Goal: Task Accomplishment & Management: Use online tool/utility

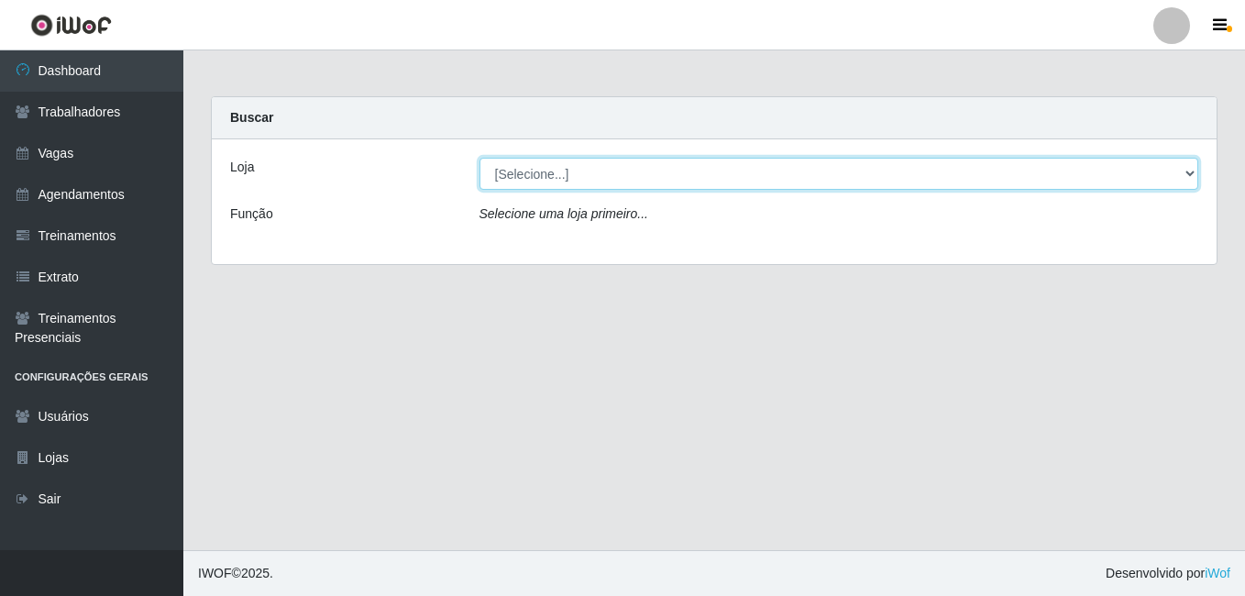
click at [533, 166] on select "[Selecione...] BL Importadora" at bounding box center [838, 174] width 719 height 32
select select "259"
click at [479, 158] on select "[Selecione...] BL Importadora" at bounding box center [838, 174] width 719 height 32
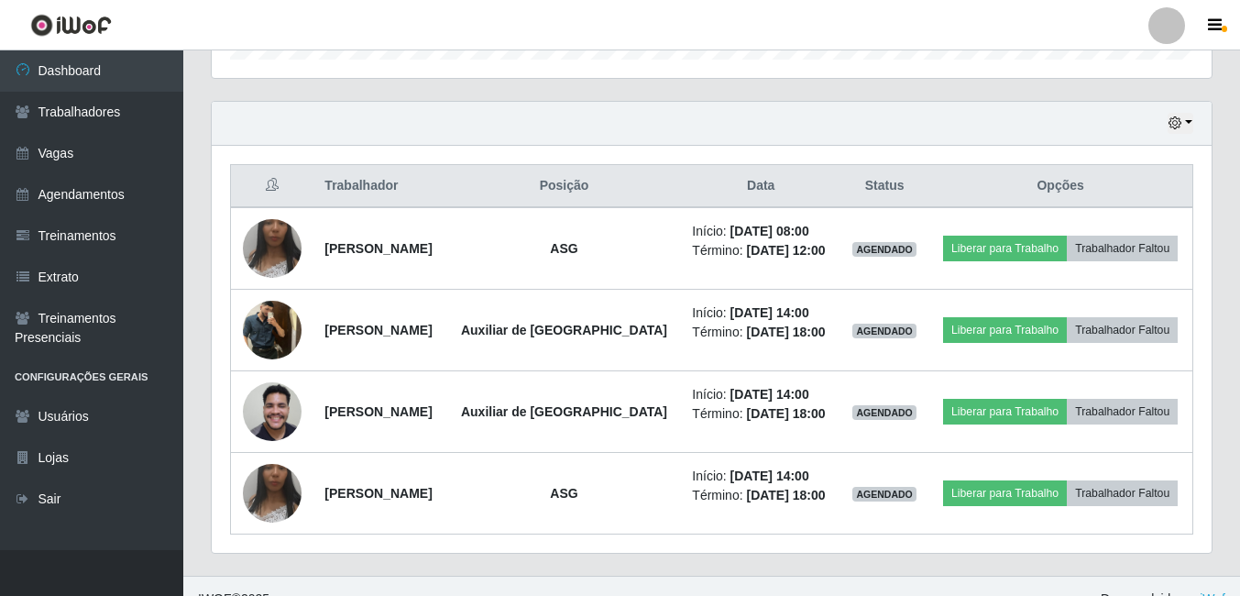
scroll to position [621, 0]
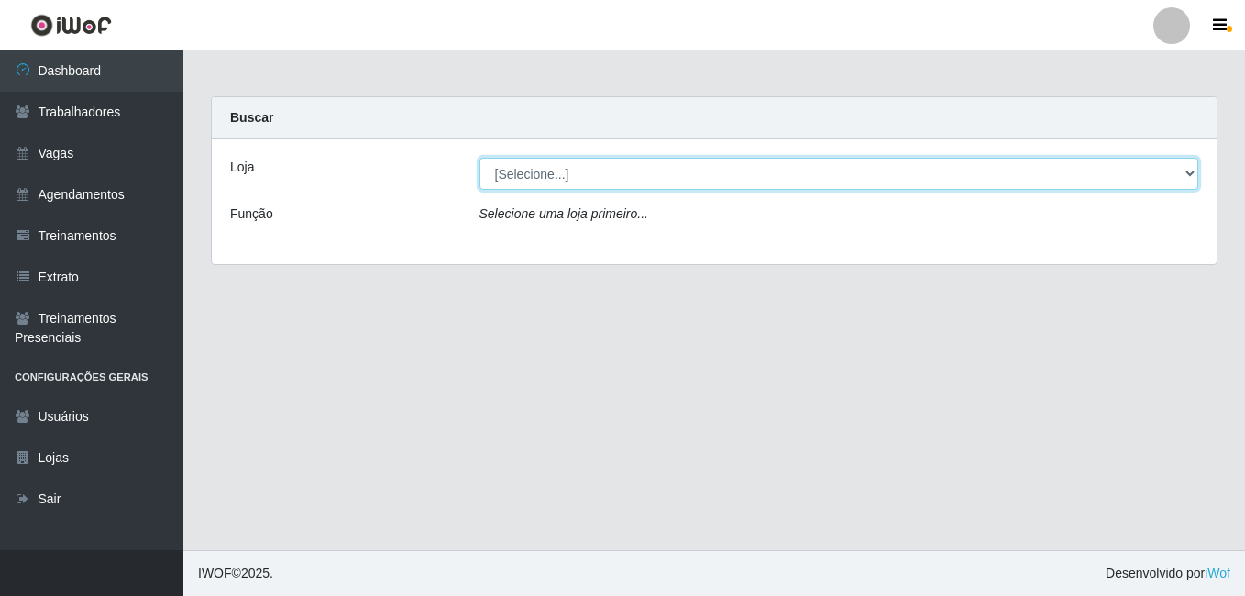
click at [567, 179] on select "[Selecione...] BL Importadora" at bounding box center [838, 174] width 719 height 32
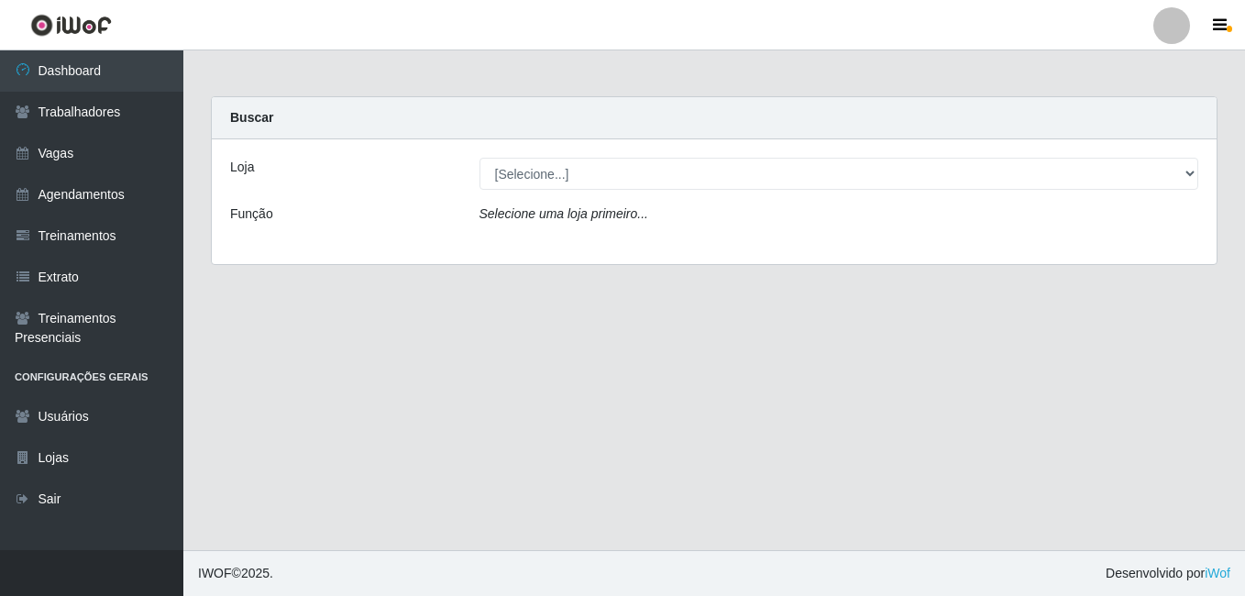
click at [567, 249] on div "Loja [Selecione...] BL Importadora Função Selecione uma loja primeiro..." at bounding box center [714, 201] width 1005 height 125
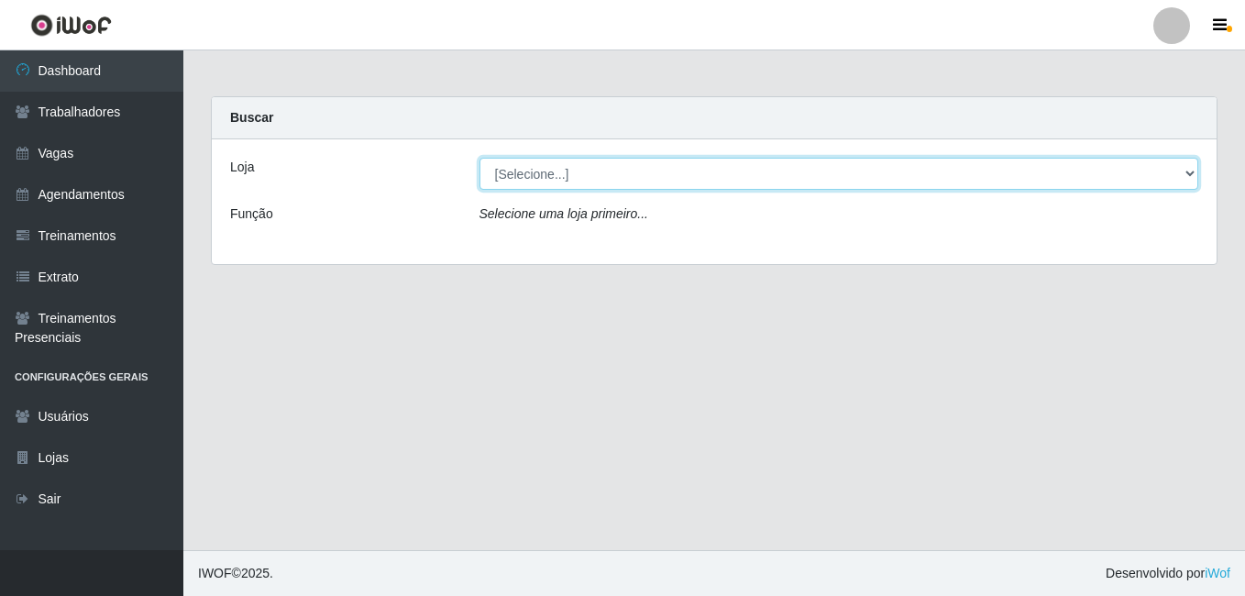
click at [565, 188] on select "[Selecione...] BL Importadora" at bounding box center [838, 174] width 719 height 32
select select "259"
click at [479, 158] on select "[Selecione...] BL Importadora" at bounding box center [838, 174] width 719 height 32
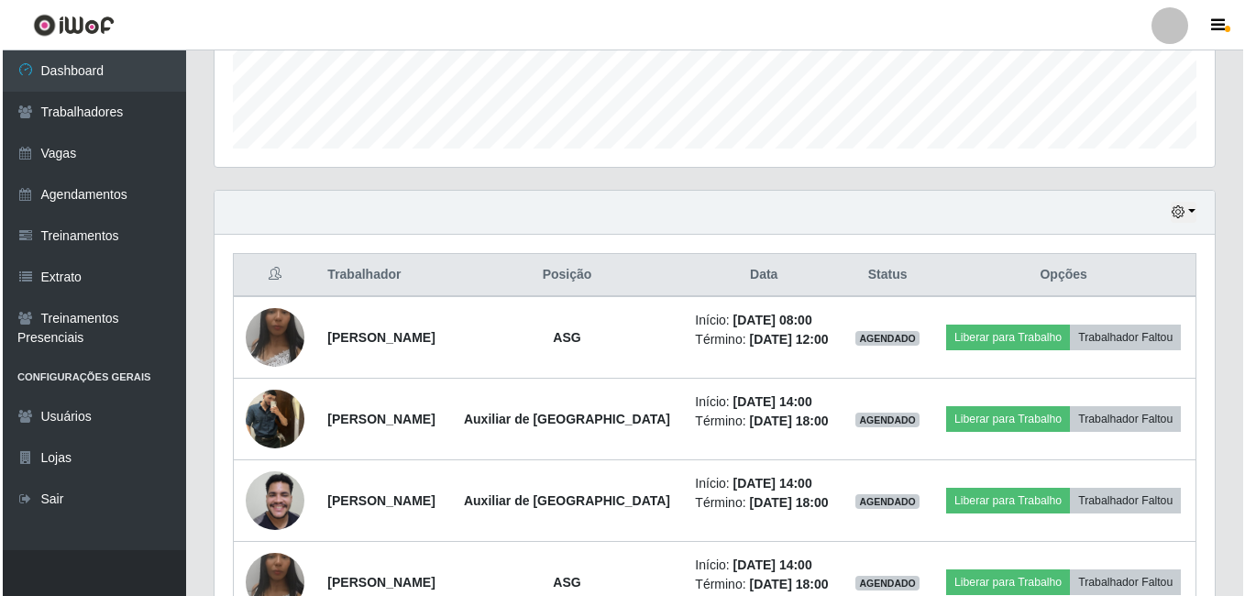
scroll to position [550, 0]
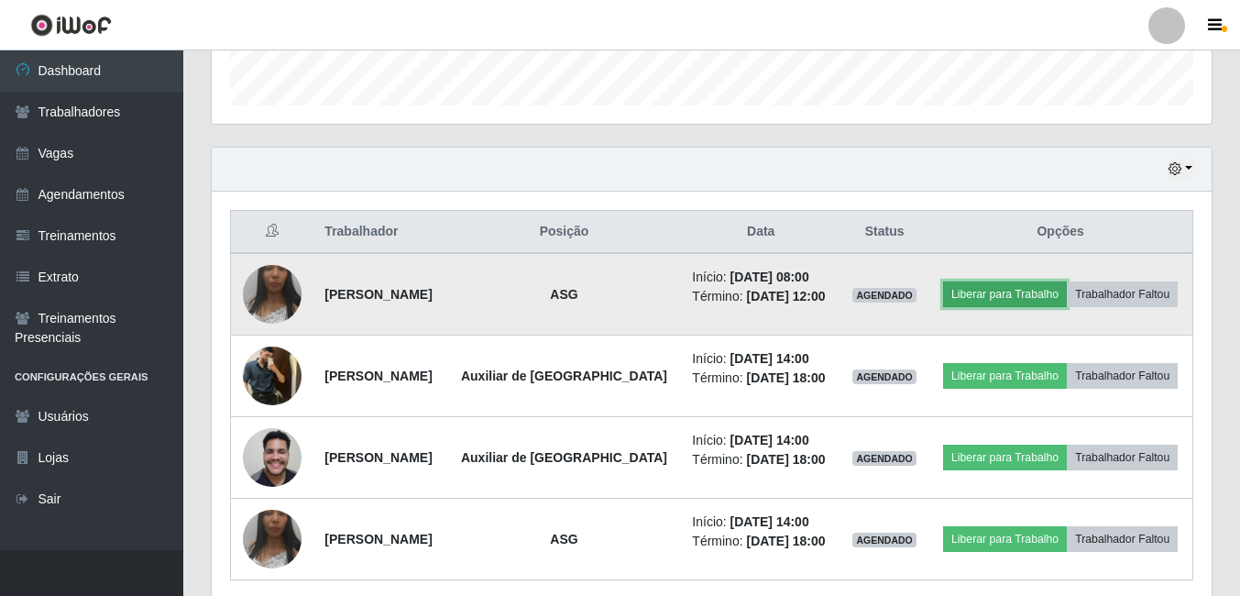
click at [986, 293] on button "Liberar para Trabalho" at bounding box center [1005, 294] width 124 height 26
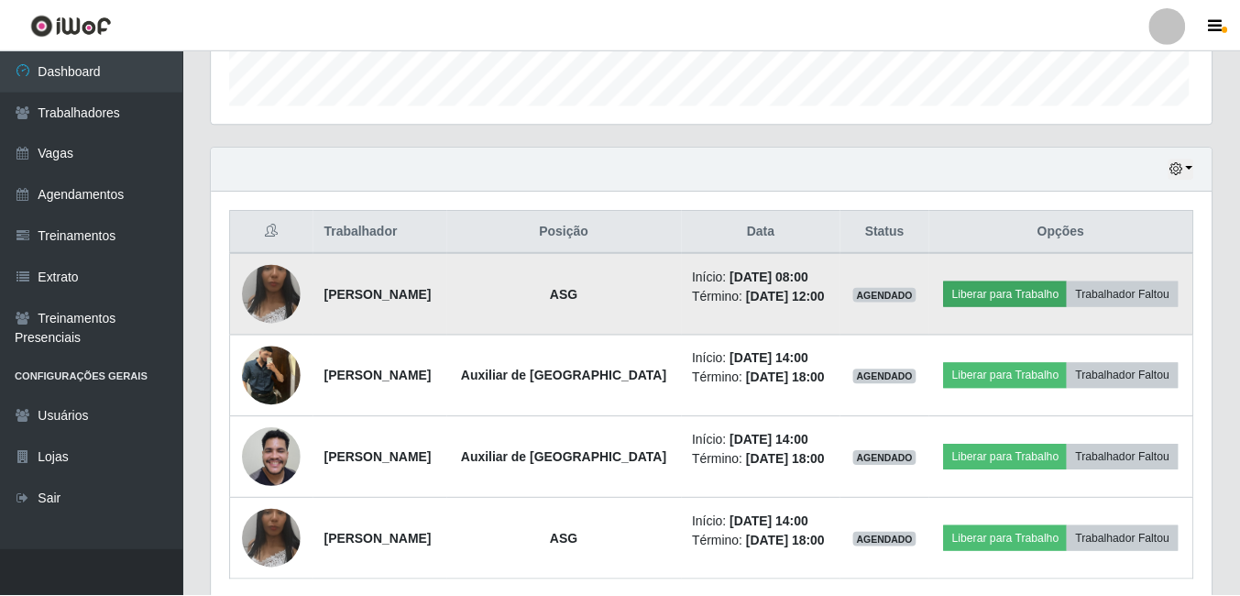
scroll to position [380, 991]
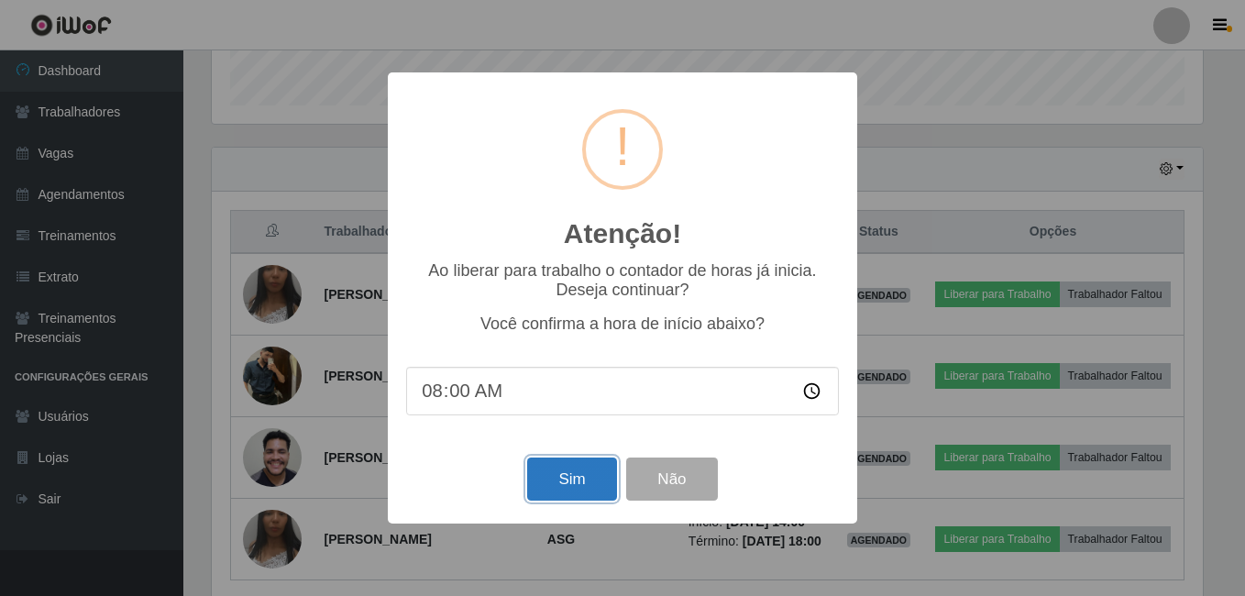
click at [570, 491] on button "Sim" at bounding box center [571, 478] width 89 height 43
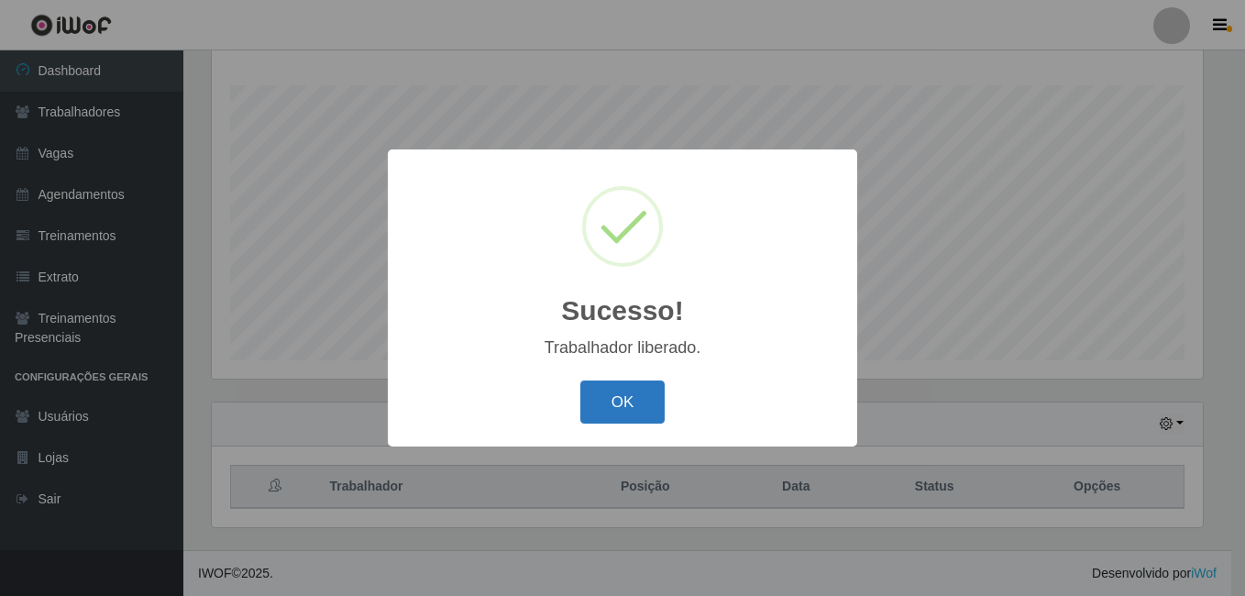
click at [634, 414] on button "OK" at bounding box center [622, 401] width 85 height 43
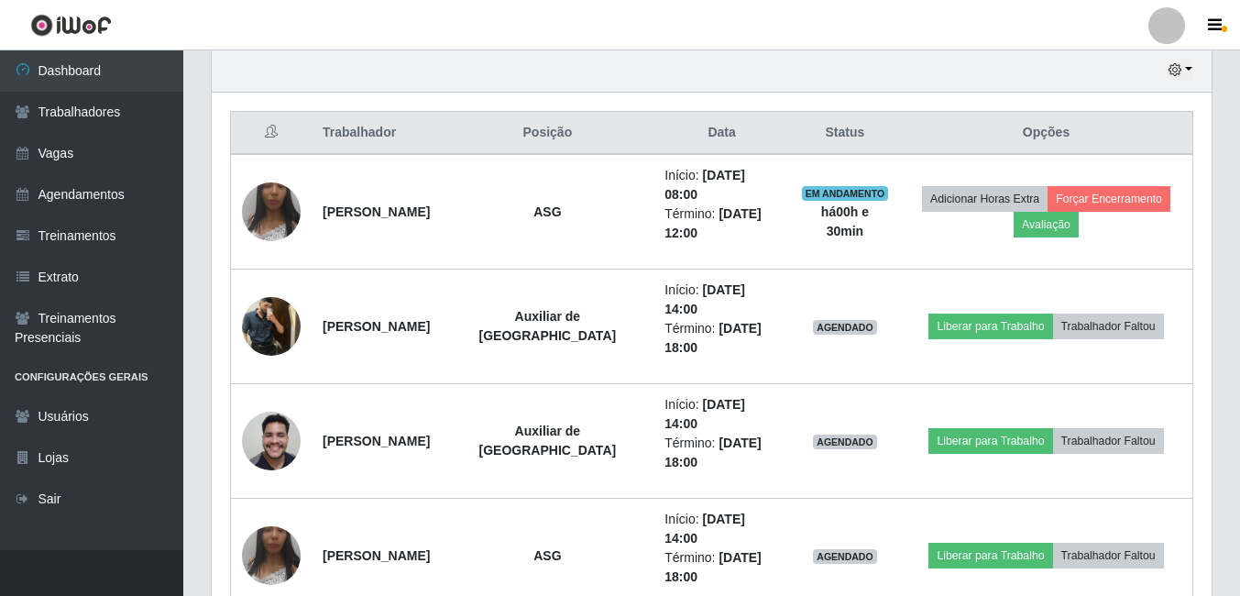
scroll to position [753, 0]
